Goal: Information Seeking & Learning: Learn about a topic

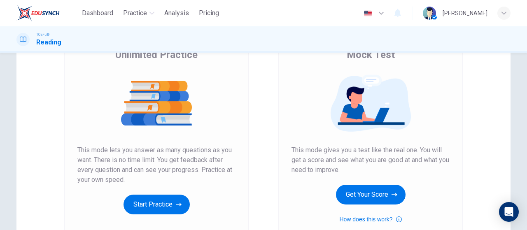
scroll to position [82, 0]
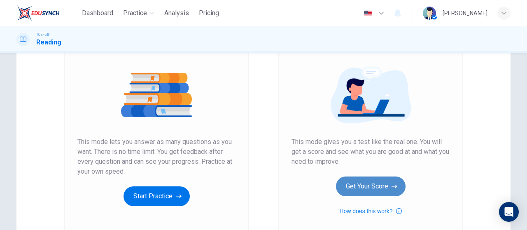
click at [362, 191] on button "Get Your Score" at bounding box center [371, 187] width 70 height 20
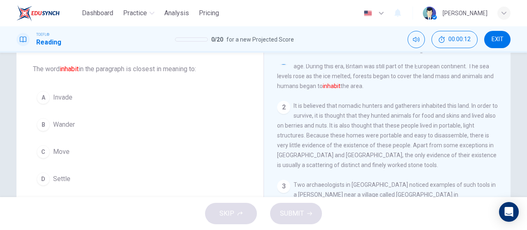
scroll to position [0, 0]
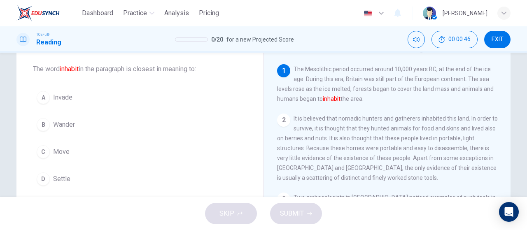
click at [54, 174] on span "Settle" at bounding box center [61, 179] width 17 height 10
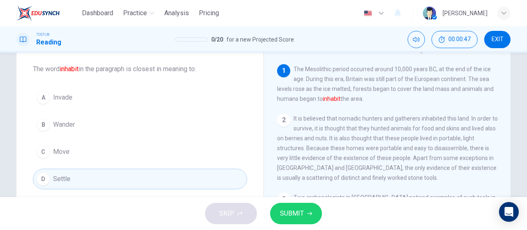
click at [296, 211] on span "SUBMIT" at bounding box center [292, 214] width 24 height 12
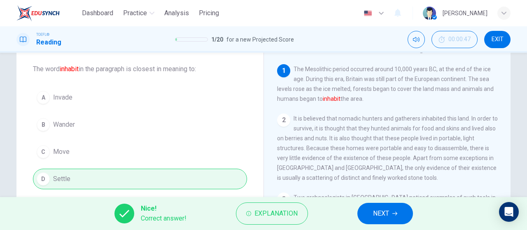
click at [323, 147] on span "It is believed that nomadic hunters and gatherers inhabited this land. In order…" at bounding box center [387, 148] width 221 height 66
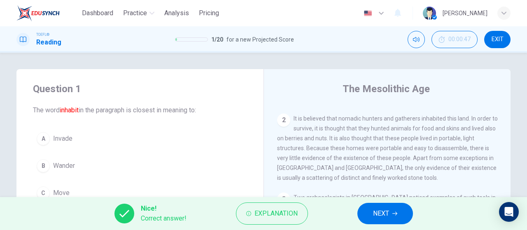
click at [384, 215] on span "NEXT" at bounding box center [381, 214] width 16 height 12
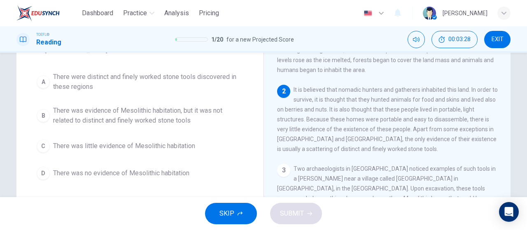
scroll to position [82, 0]
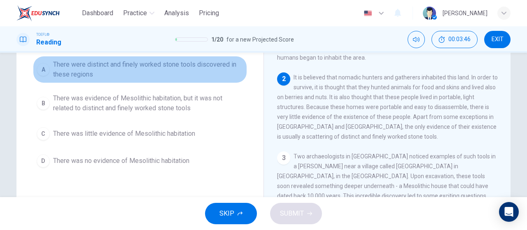
click at [172, 70] on span "There were distinct and finely worked stone tools discovered in these regions" at bounding box center [148, 70] width 190 height 20
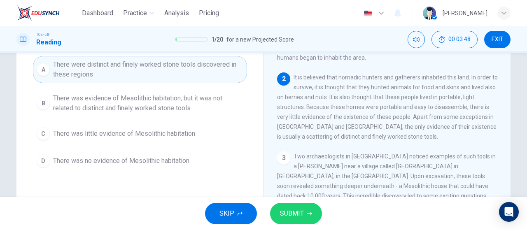
click at [306, 209] on button "SUBMIT" at bounding box center [296, 213] width 52 height 21
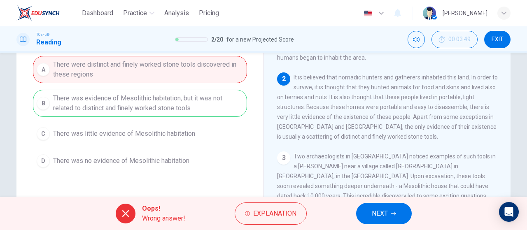
scroll to position [41, 0]
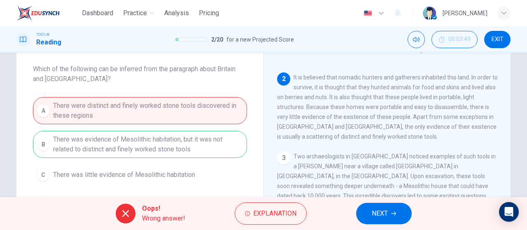
click at [377, 219] on span "NEXT" at bounding box center [380, 214] width 16 height 12
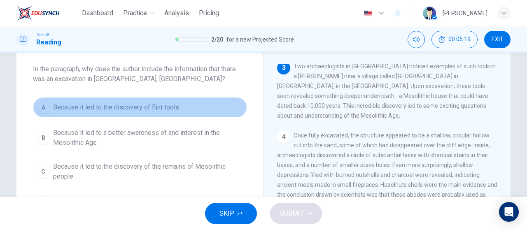
click at [114, 109] on span "Because it led to the discovery of flint tools" at bounding box center [116, 107] width 126 height 10
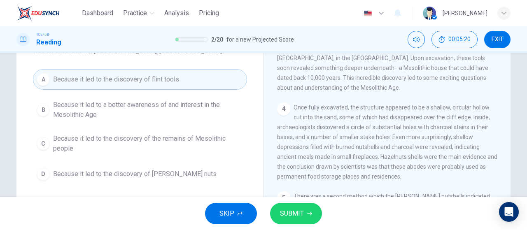
scroll to position [123, 0]
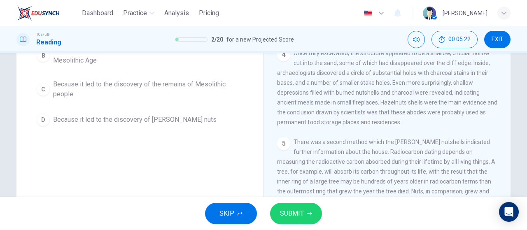
click at [288, 208] on span "SUBMIT" at bounding box center [292, 214] width 24 height 12
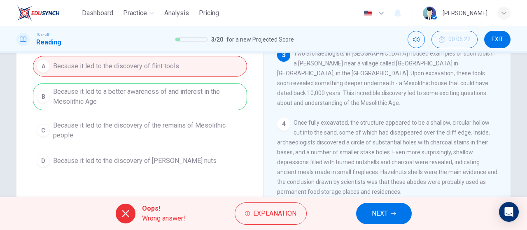
scroll to position [90, 0]
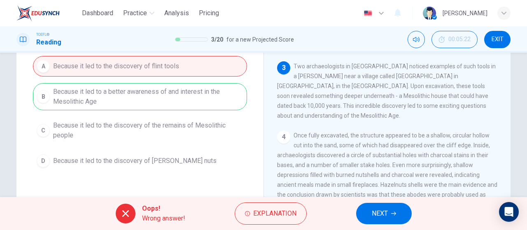
click at [370, 208] on button "NEXT" at bounding box center [384, 213] width 56 height 21
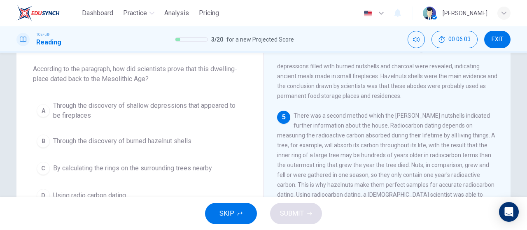
scroll to position [257, 0]
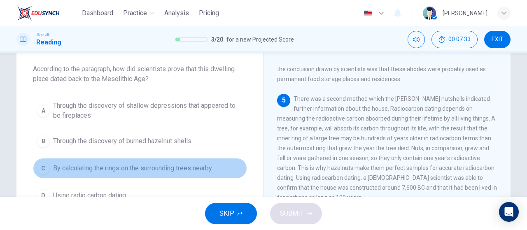
click at [132, 167] on span "By calculating the rings on the surrounding trees nearby" at bounding box center [132, 168] width 159 height 10
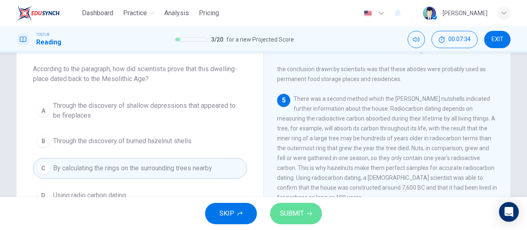
click at [314, 216] on button "SUBMIT" at bounding box center [296, 213] width 52 height 21
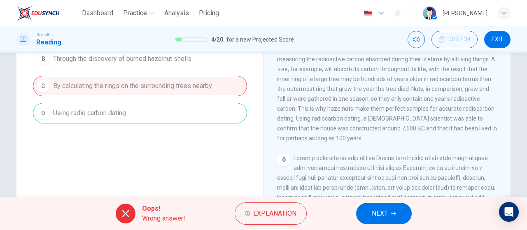
scroll to position [216, 0]
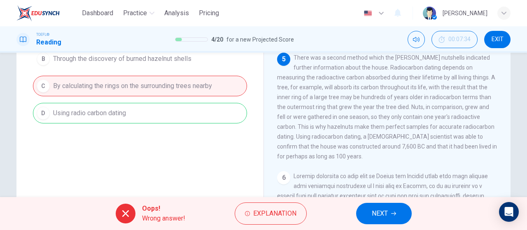
click at [392, 214] on icon "button" at bounding box center [393, 214] width 5 height 4
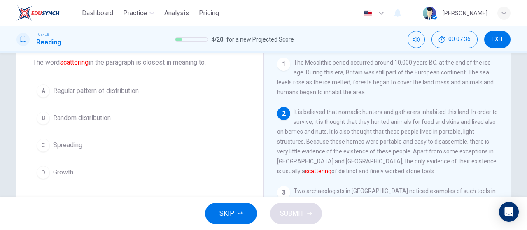
scroll to position [31, 0]
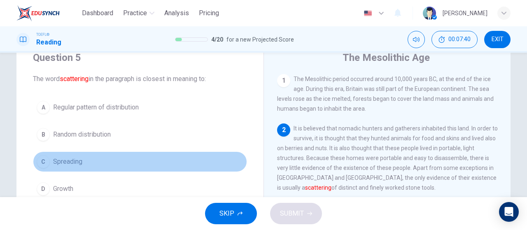
click at [66, 165] on span "Spreading" at bounding box center [67, 162] width 29 height 10
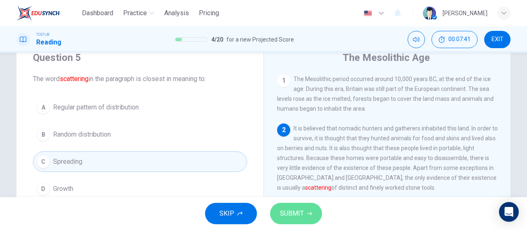
click at [306, 208] on button "SUBMIT" at bounding box center [296, 213] width 52 height 21
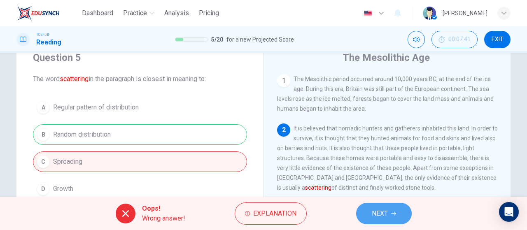
click at [386, 211] on span "NEXT" at bounding box center [380, 214] width 16 height 12
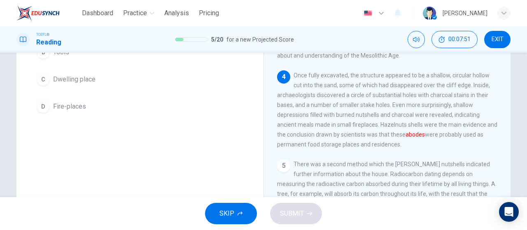
scroll to position [72, 0]
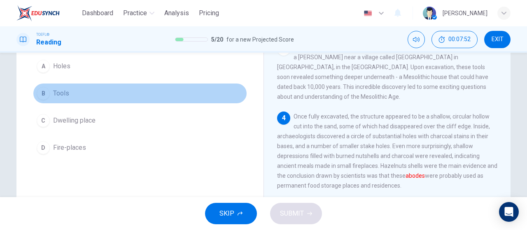
click at [44, 97] on div "B" at bounding box center [43, 93] width 13 height 13
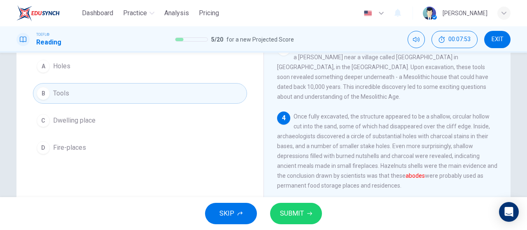
click at [303, 212] on span "SUBMIT" at bounding box center [292, 214] width 24 height 12
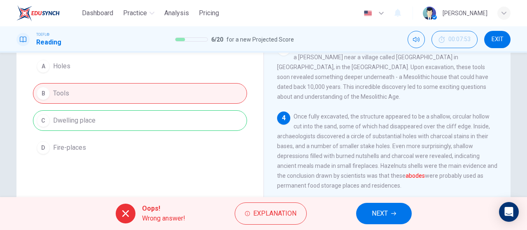
click at [379, 219] on span "NEXT" at bounding box center [380, 214] width 16 height 12
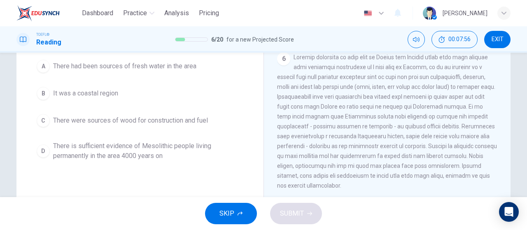
scroll to position [175, 0]
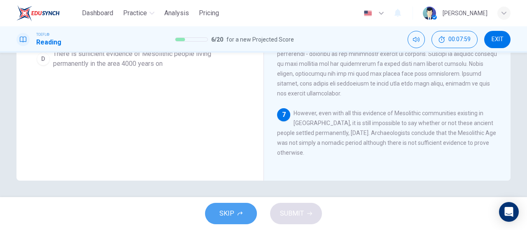
click at [231, 212] on span "SKIP" at bounding box center [226, 214] width 15 height 12
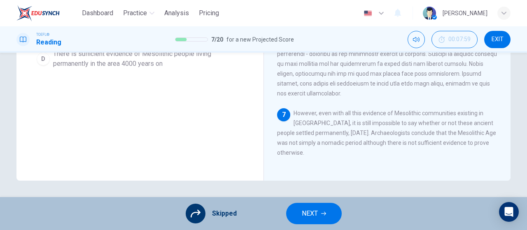
click at [310, 216] on span "NEXT" at bounding box center [310, 214] width 16 height 12
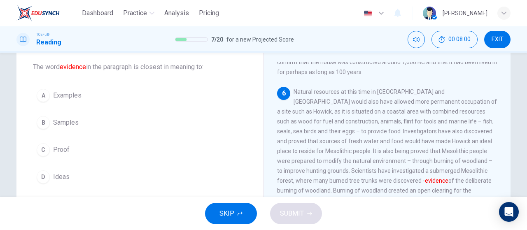
scroll to position [41, 0]
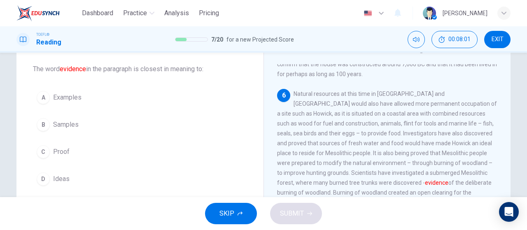
click at [68, 102] on button "A Examples" at bounding box center [140, 97] width 214 height 21
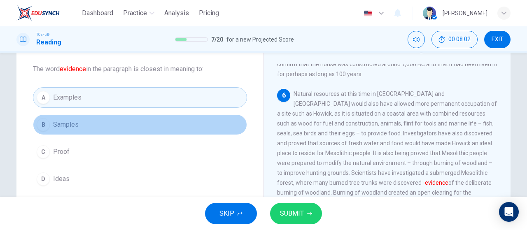
click at [72, 126] on span "Samples" at bounding box center [66, 125] width 26 height 10
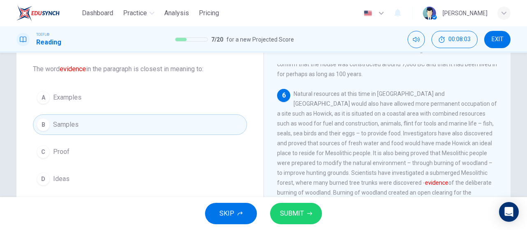
click at [78, 158] on button "C Proof" at bounding box center [140, 152] width 214 height 21
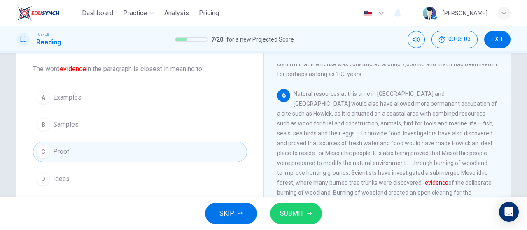
click at [317, 214] on button "SUBMIT" at bounding box center [296, 213] width 52 height 21
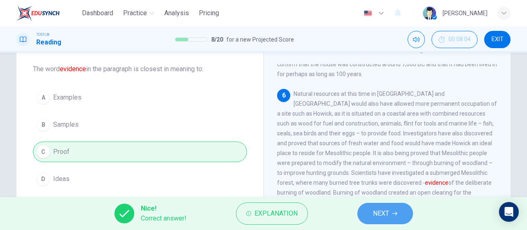
click at [407, 217] on button "NEXT" at bounding box center [385, 213] width 56 height 21
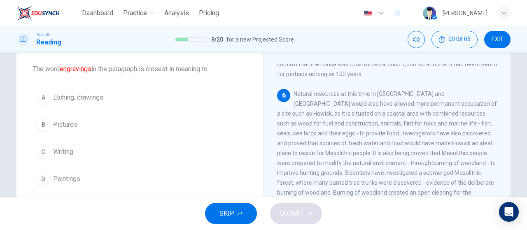
drag, startPoint x: 235, startPoint y: 220, endPoint x: 252, endPoint y: 221, distance: 16.5
click at [237, 220] on button "SKIP" at bounding box center [231, 213] width 52 height 21
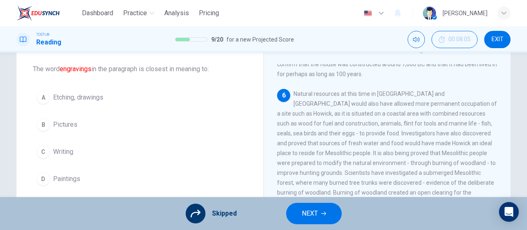
click at [322, 207] on button "NEXT" at bounding box center [314, 213] width 56 height 21
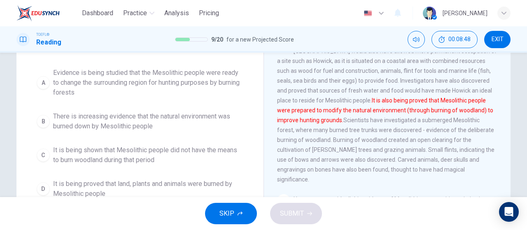
scroll to position [82, 0]
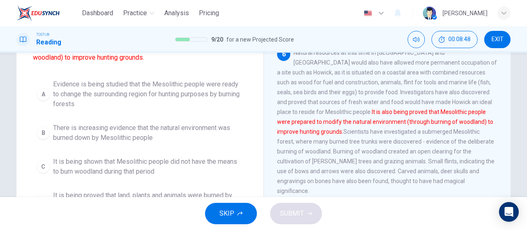
click at [173, 79] on button "A Evidence is being studied that the Mesolithic people were ready to change the…" at bounding box center [140, 94] width 214 height 37
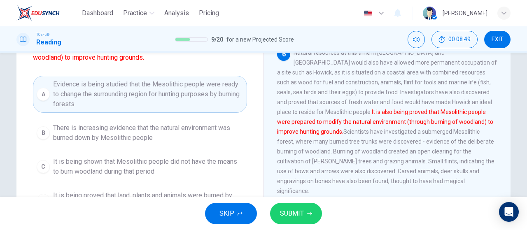
click at [300, 217] on span "SUBMIT" at bounding box center [292, 214] width 24 height 12
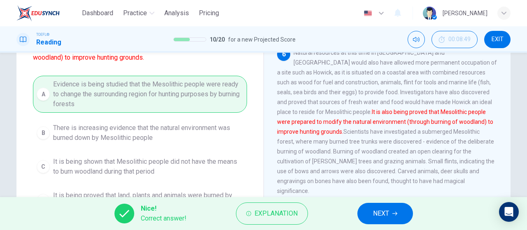
click at [377, 213] on span "NEXT" at bounding box center [381, 214] width 16 height 12
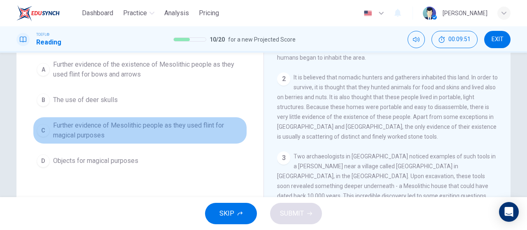
click at [160, 130] on span "Further evidence of Mesolithic people as they used flint for magical purposes" at bounding box center [148, 131] width 190 height 20
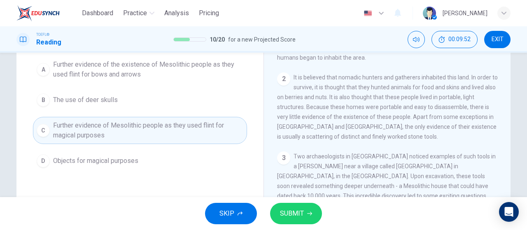
click at [293, 211] on span "SUBMIT" at bounding box center [292, 214] width 24 height 12
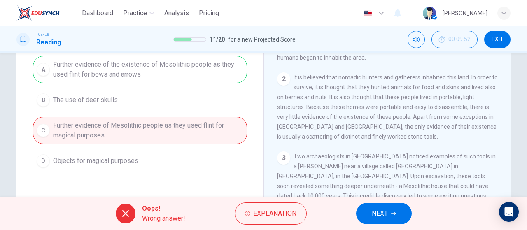
click at [391, 209] on button "NEXT" at bounding box center [384, 213] width 56 height 21
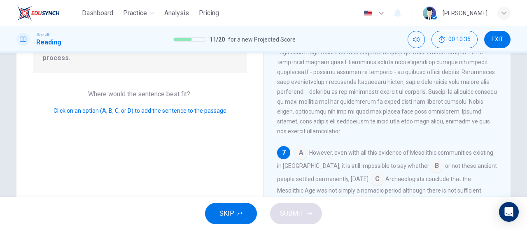
scroll to position [165, 0]
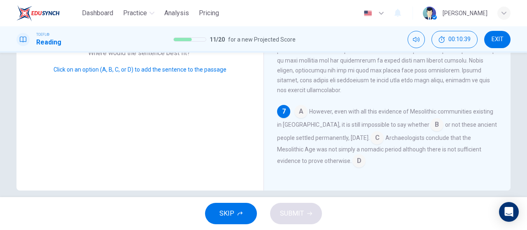
click at [377, 137] on input at bounding box center [376, 138] width 13 height 13
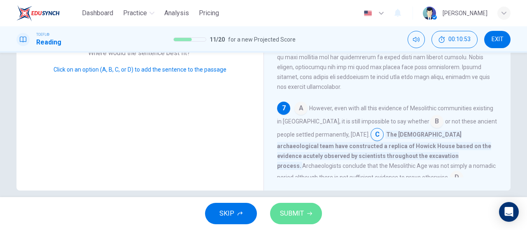
click at [292, 216] on span "SUBMIT" at bounding box center [292, 214] width 24 height 12
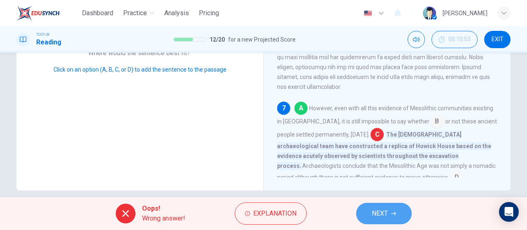
click at [377, 208] on span "NEXT" at bounding box center [380, 214] width 16 height 12
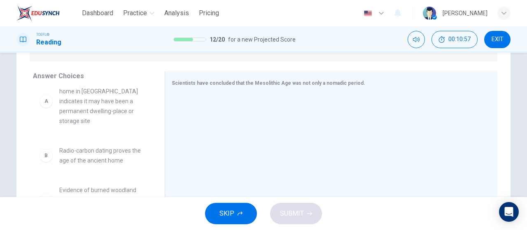
scroll to position [0, 0]
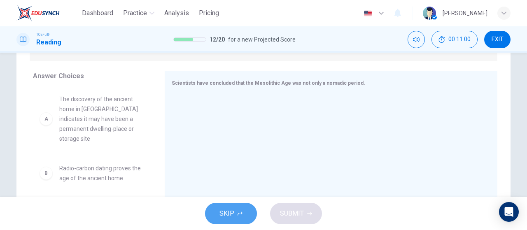
click at [230, 216] on span "SKIP" at bounding box center [226, 214] width 15 height 12
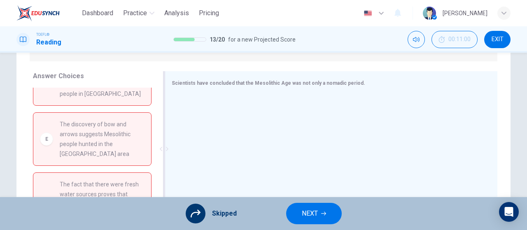
scroll to position [175, 0]
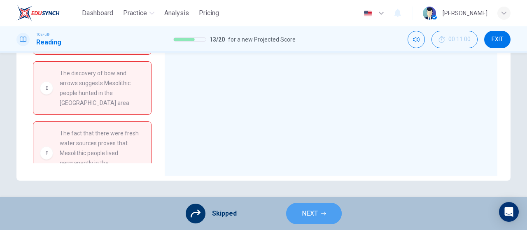
click at [314, 218] on span "NEXT" at bounding box center [310, 214] width 16 height 12
